Goal: Transaction & Acquisition: Download file/media

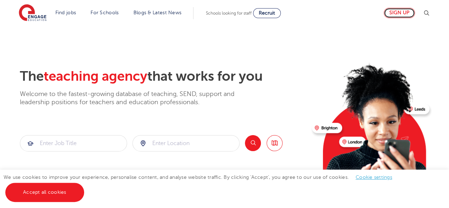
click at [402, 17] on link "Sign up" at bounding box center [399, 13] width 31 height 10
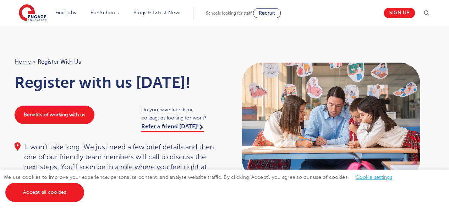
scroll to position [3, 0]
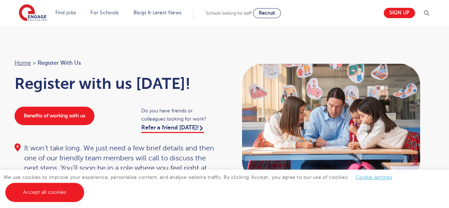
click at [221, 13] on span "Schools looking for staff" at bounding box center [229, 13] width 46 height 5
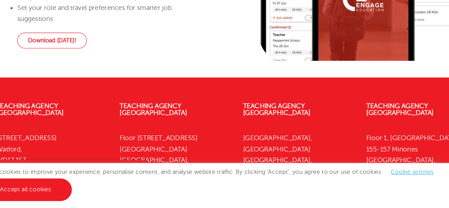
scroll to position [556, 0]
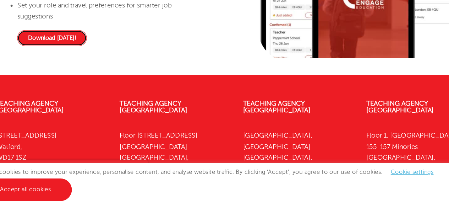
click at [81, 66] on link "Download [DATE]!" at bounding box center [67, 62] width 59 height 13
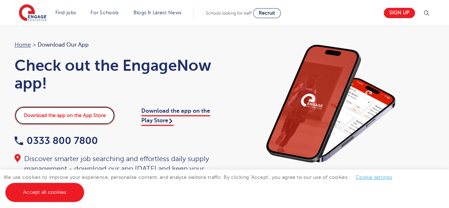
click at [75, 110] on link "Download the app on the App Store" at bounding box center [65, 115] width 100 height 18
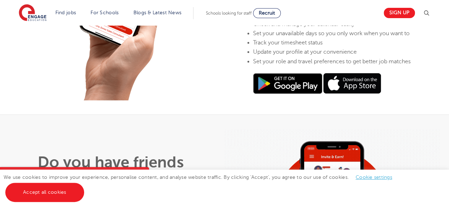
scroll to position [311, 0]
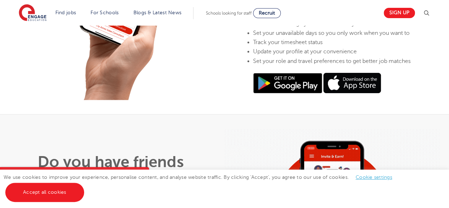
click at [269, 93] on img at bounding box center [287, 83] width 69 height 21
